Goal: Find specific page/section: Find specific page/section

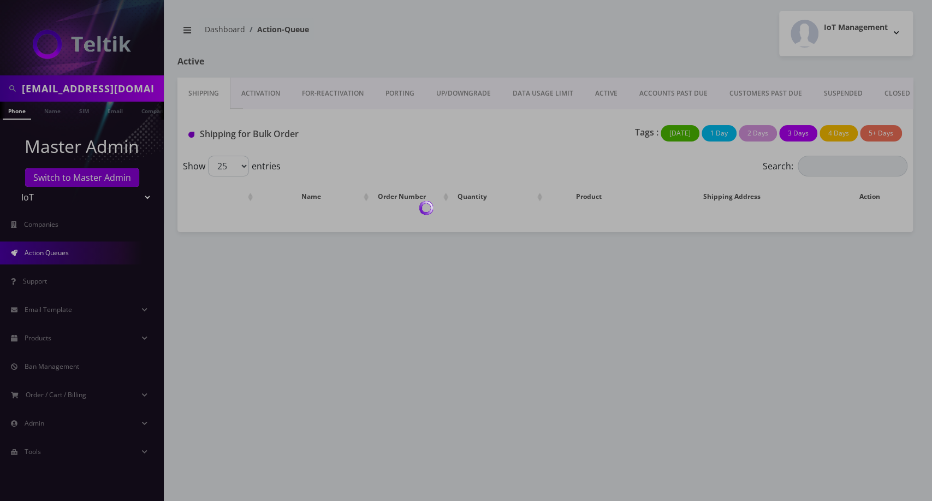
click at [886, 90] on div at bounding box center [466, 250] width 932 height 501
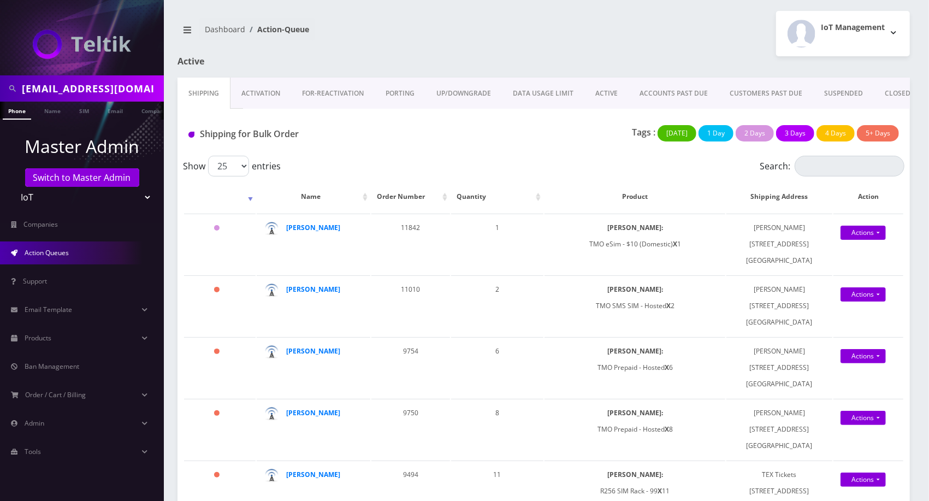
click at [886, 90] on link "CLOSED" at bounding box center [898, 94] width 48 height 32
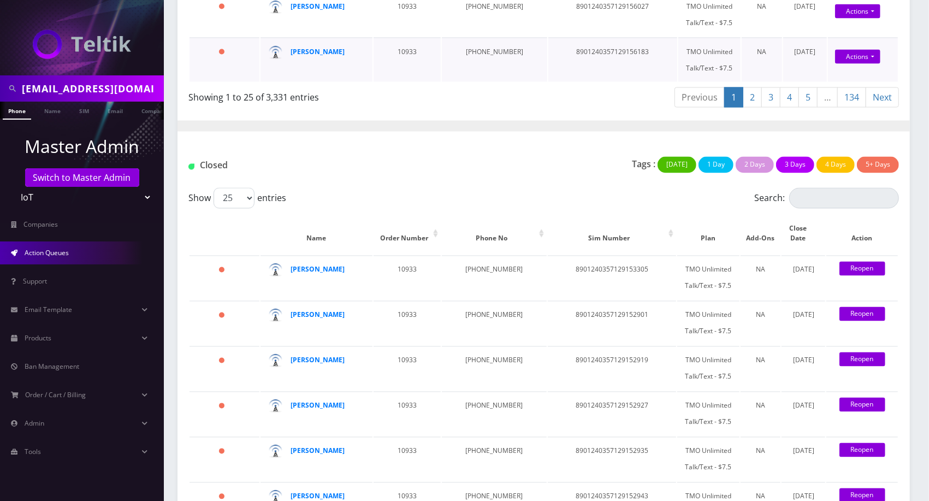
scroll to position [1153, 0]
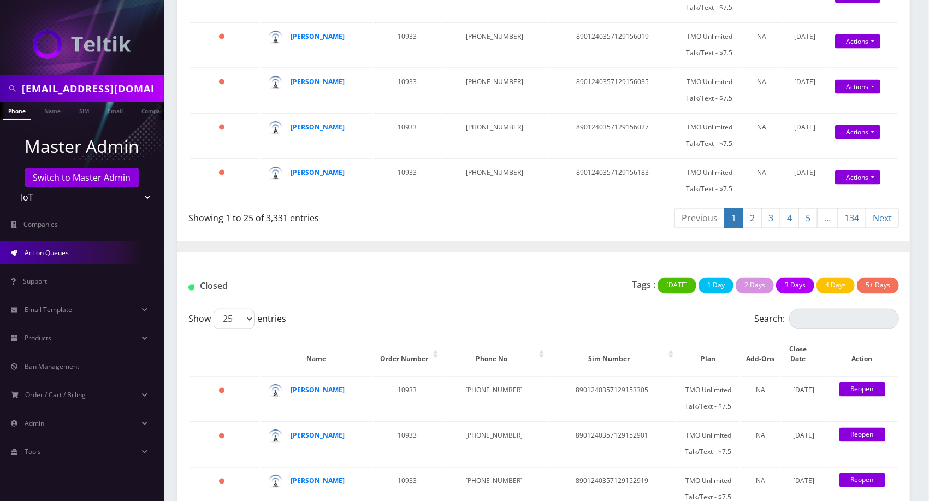
click at [847, 211] on link "134" at bounding box center [851, 218] width 29 height 20
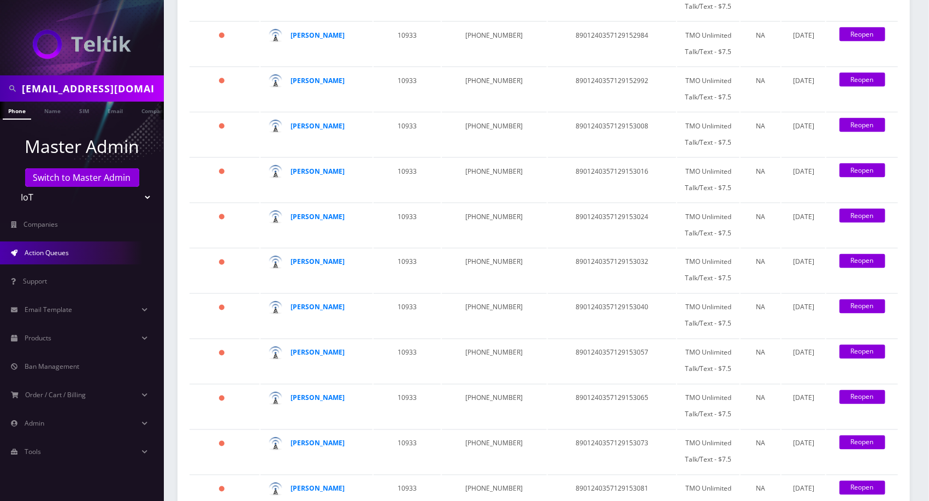
scroll to position [356, 0]
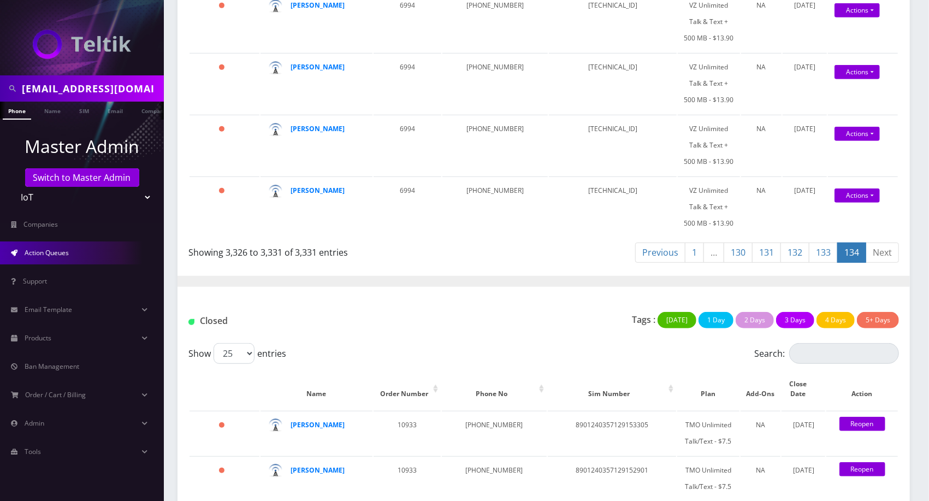
click at [744, 247] on link "130" at bounding box center [738, 252] width 29 height 20
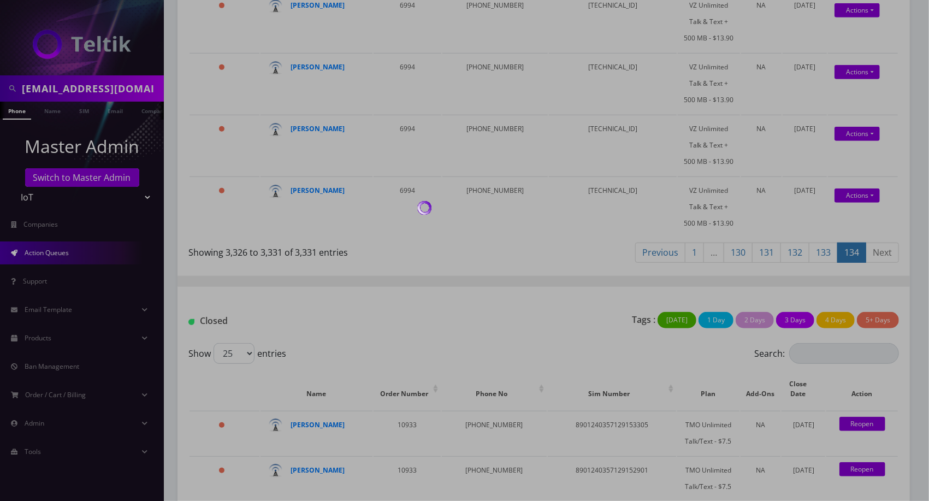
scroll to position [1115, 0]
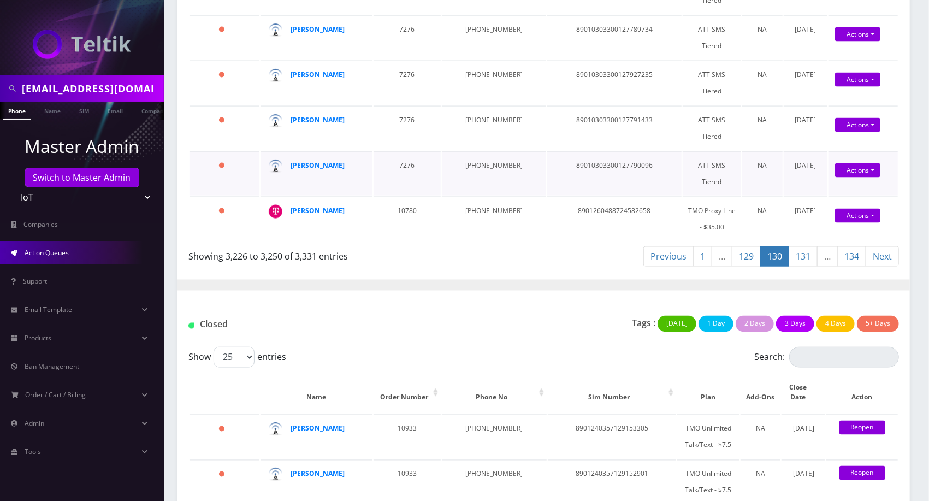
click at [578, 159] on td "89010303300127790096" at bounding box center [614, 173] width 134 height 44
copy td "89010303300127790096"
click at [131, 88] on input "[EMAIL_ADDRESS][DOMAIN_NAME]" at bounding box center [91, 88] width 139 height 21
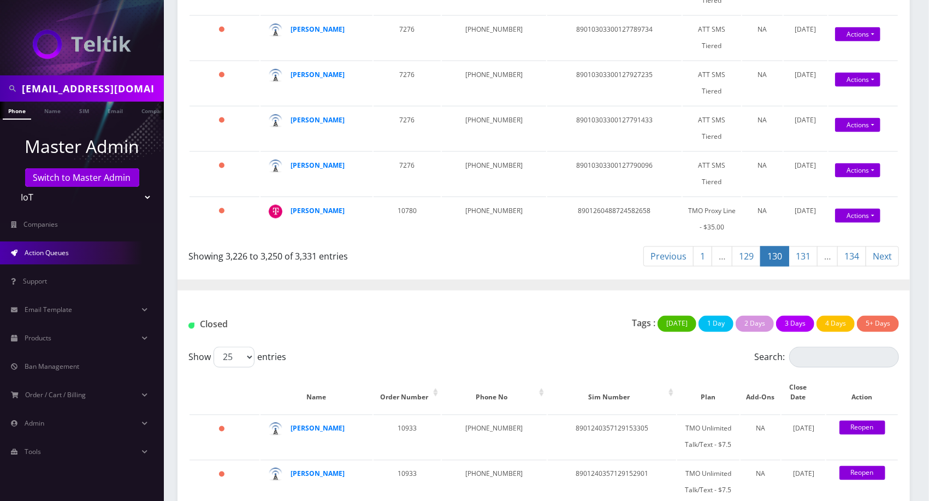
click at [131, 88] on input "[EMAIL_ADDRESS][DOMAIN_NAME]" at bounding box center [91, 88] width 139 height 21
paste input "89010303300127790096"
type input "89010303300127790096"
click at [82, 111] on link "SIM" at bounding box center [84, 111] width 21 height 18
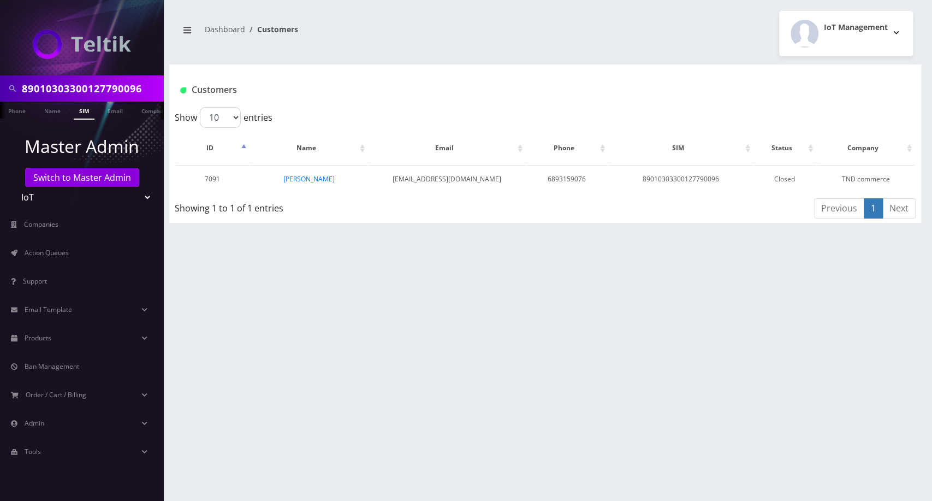
click at [107, 96] on input "89010303300127790096" at bounding box center [91, 88] width 139 height 21
paste input "13708003"
type input "89010303300113708003"
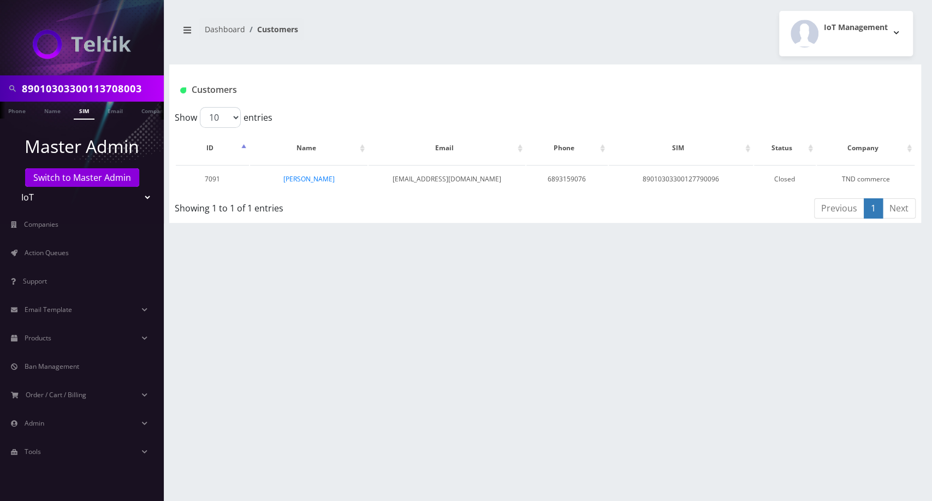
click at [81, 114] on link "SIM" at bounding box center [84, 111] width 21 height 18
